Goal: Task Accomplishment & Management: Use online tool/utility

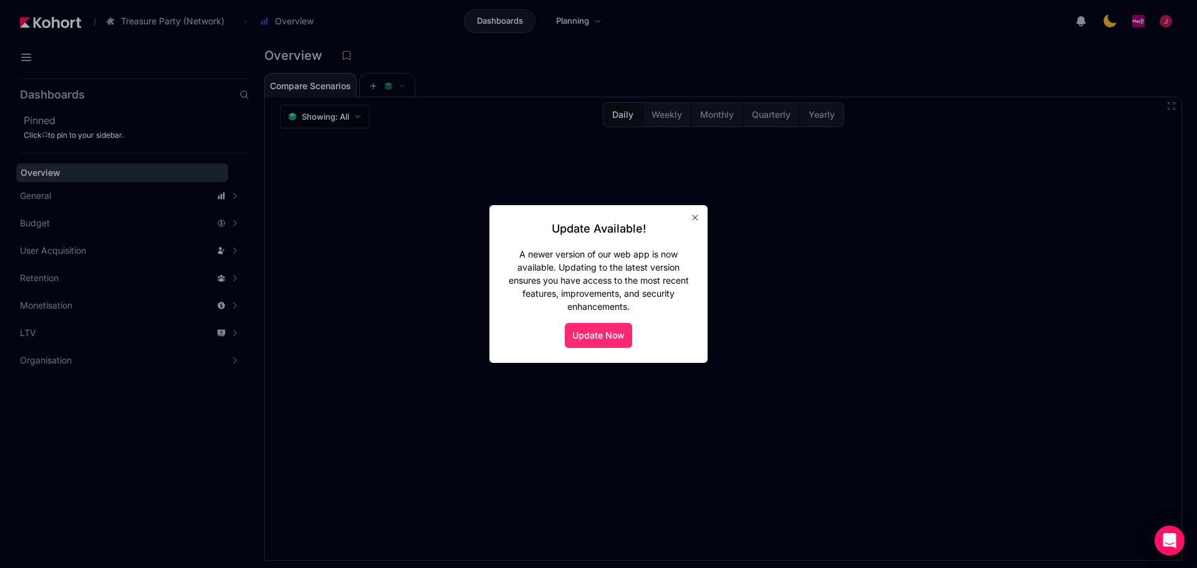
click at [617, 332] on button "Update Now" at bounding box center [598, 335] width 67 height 25
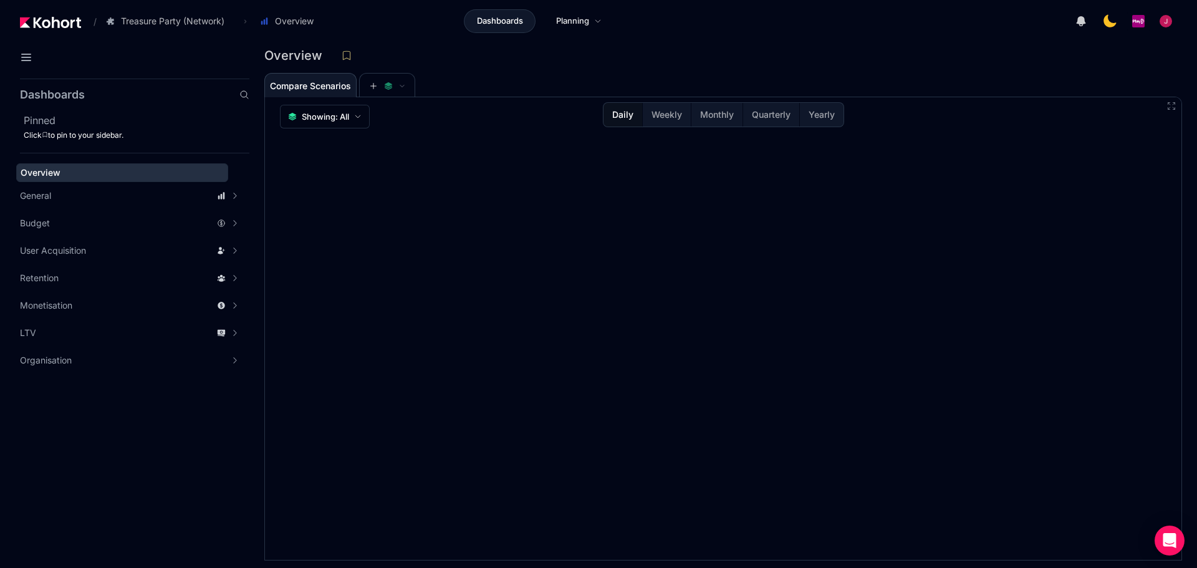
click at [636, 68] on div "Overview" at bounding box center [723, 59] width 918 height 26
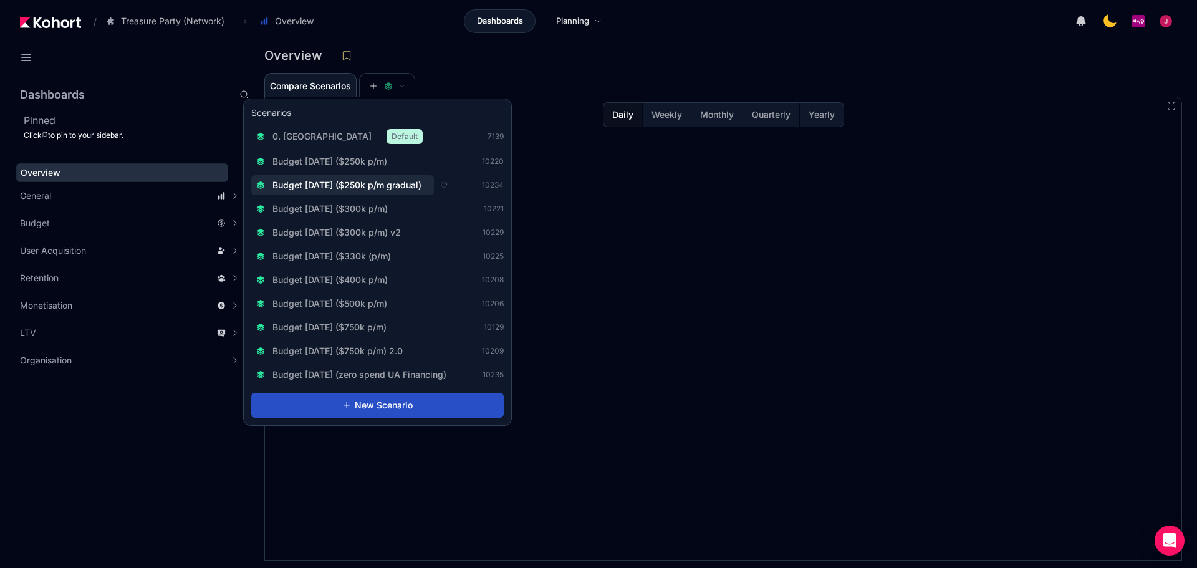
click at [389, 193] on button "Budget [DATE] ($250k p/m gradual)" at bounding box center [342, 185] width 183 height 20
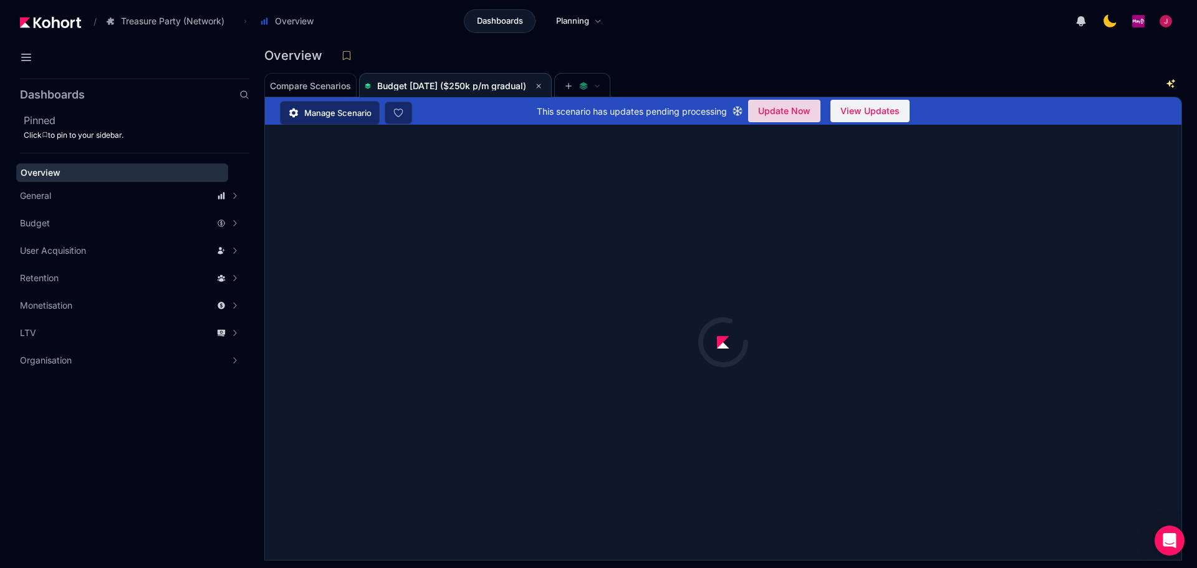
click at [781, 115] on span "Update Now" at bounding box center [784, 111] width 52 height 19
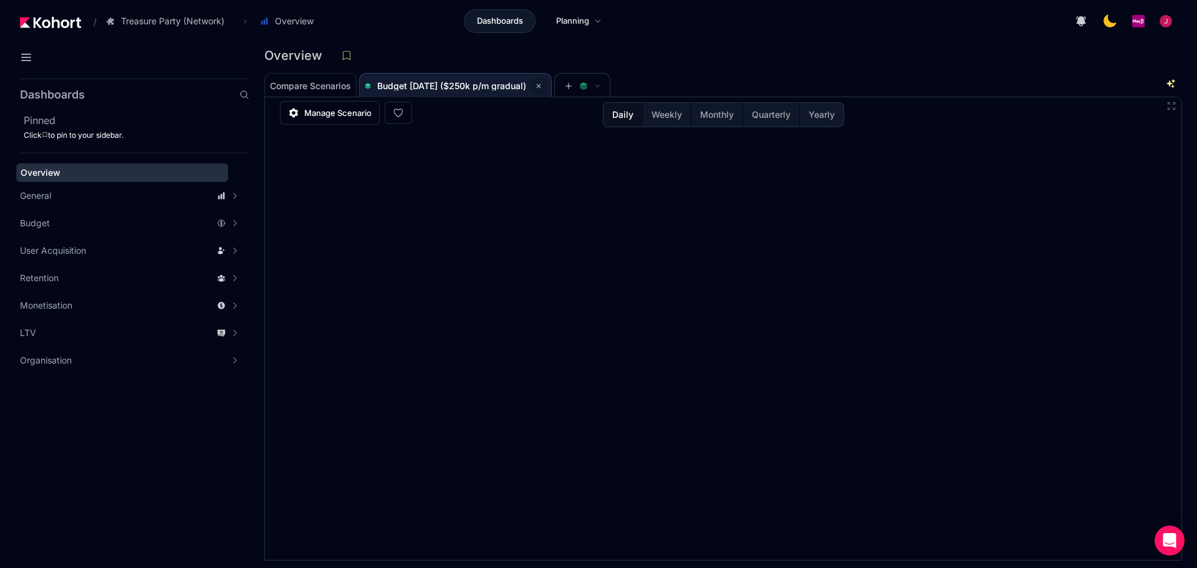
click at [546, 82] on button at bounding box center [538, 86] width 15 height 15
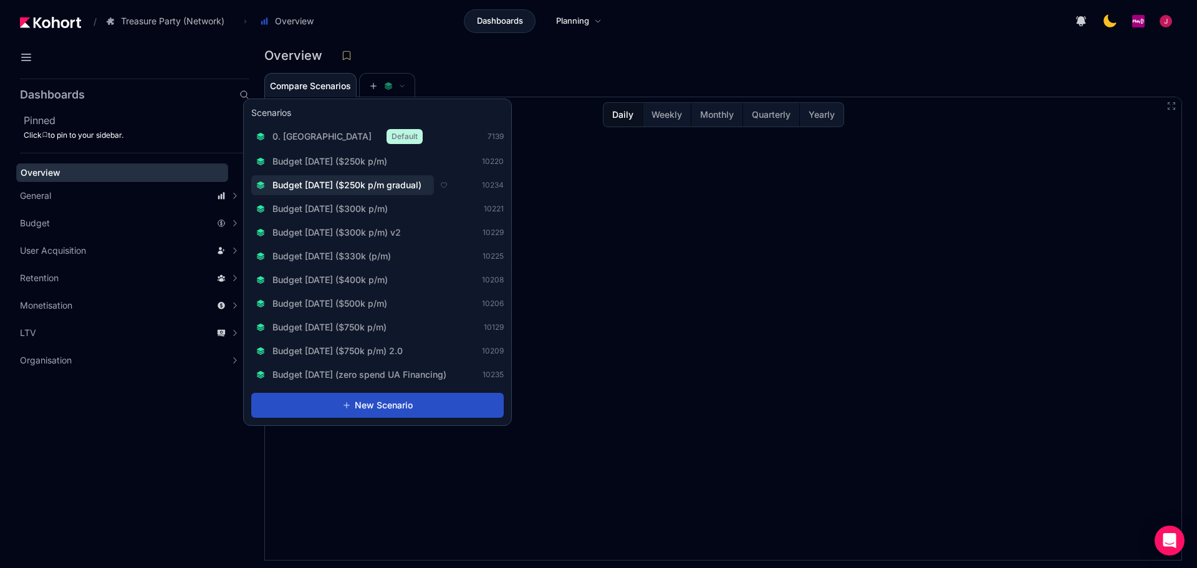
click at [402, 181] on span "Budget [DATE] ($250k p/m gradual)" at bounding box center [347, 185] width 149 height 12
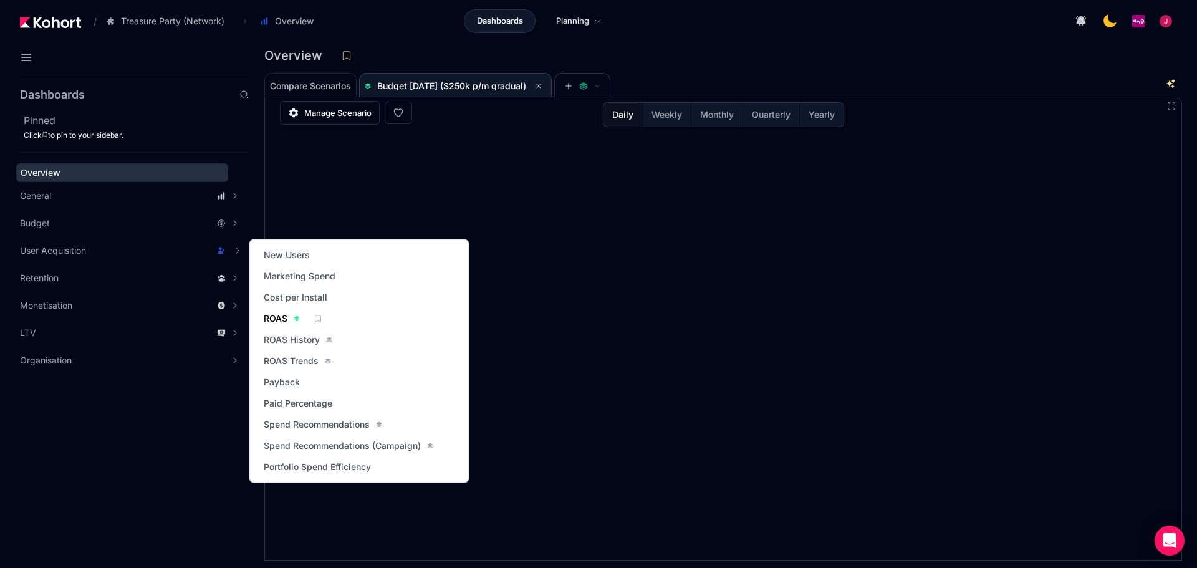
click at [271, 317] on span "ROAS" at bounding box center [276, 318] width 24 height 12
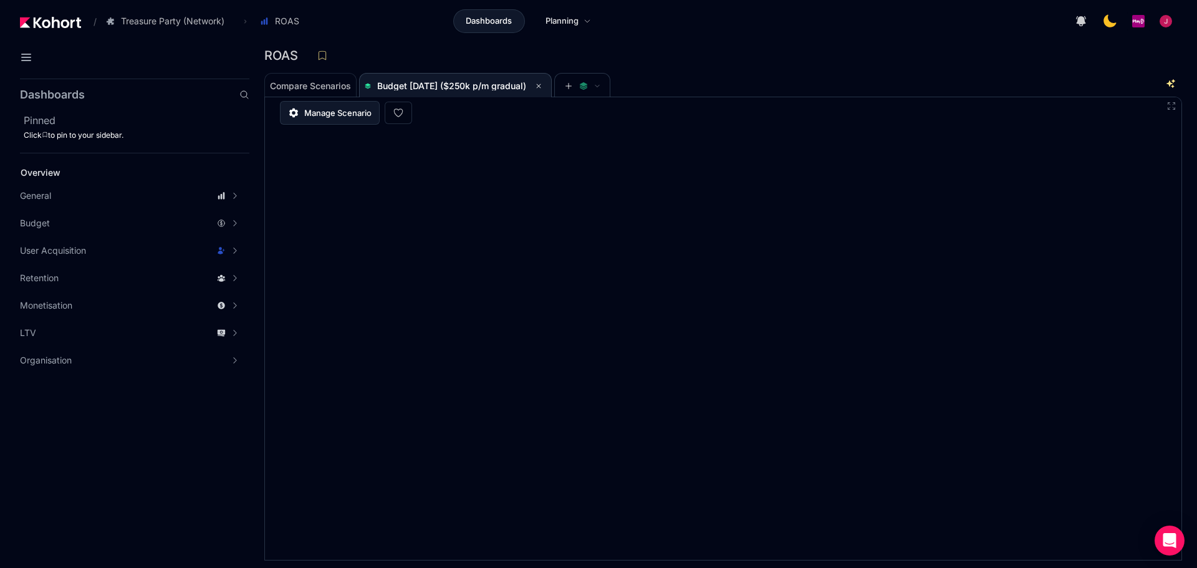
click at [306, 109] on span "Manage Scenario" at bounding box center [337, 113] width 67 height 12
